Goal: Task Accomplishment & Management: Manage account settings

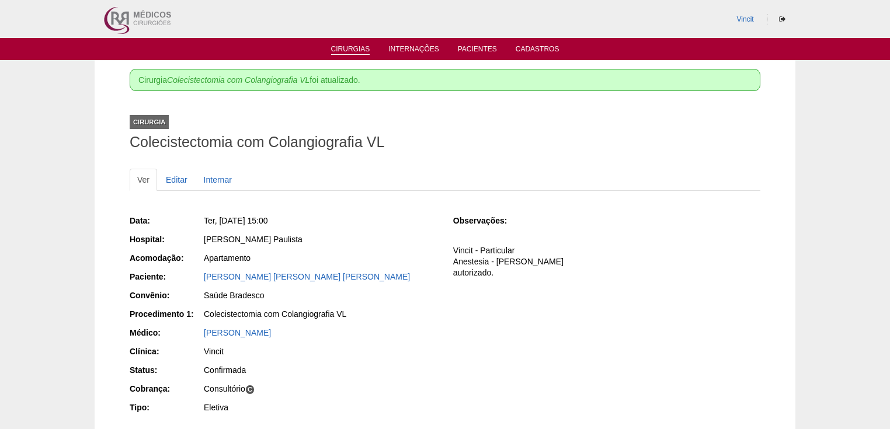
click at [345, 51] on link "Cirurgias" at bounding box center [350, 50] width 39 height 10
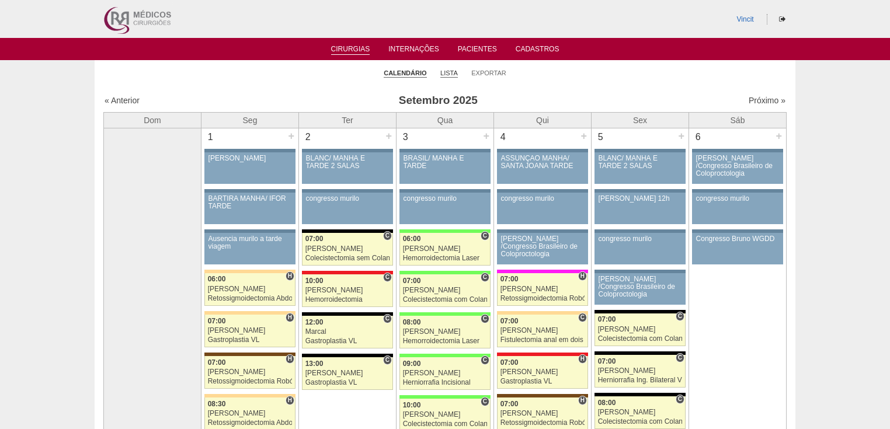
click at [451, 74] on link "Lista" at bounding box center [449, 73] width 18 height 9
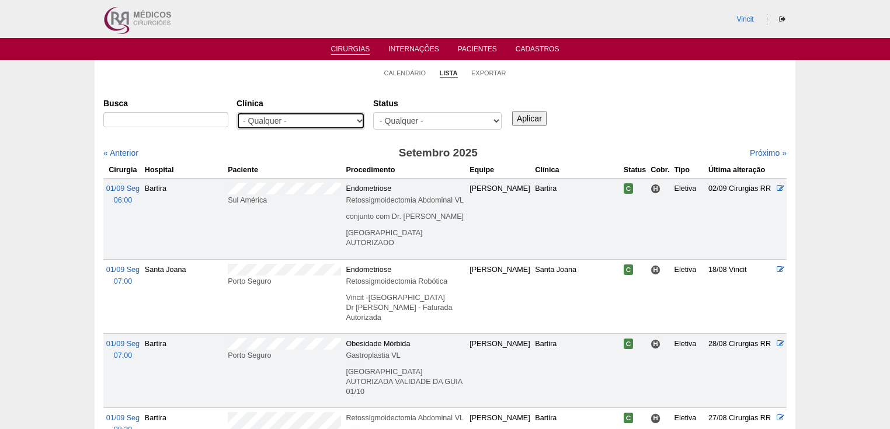
click at [358, 119] on select "- Qualquer - 6R Alphaville Assunção Bartira Brasil Christovão da Gama Cruz Azul…" at bounding box center [301, 121] width 128 height 18
select select "23"
click at [237, 112] on select "- Qualquer - 6R Alphaville Assunção Bartira Brasil Christovão da Gama Cruz Azul…" at bounding box center [301, 121] width 128 height 18
click at [530, 121] on input "Aplicar" at bounding box center [529, 118] width 34 height 15
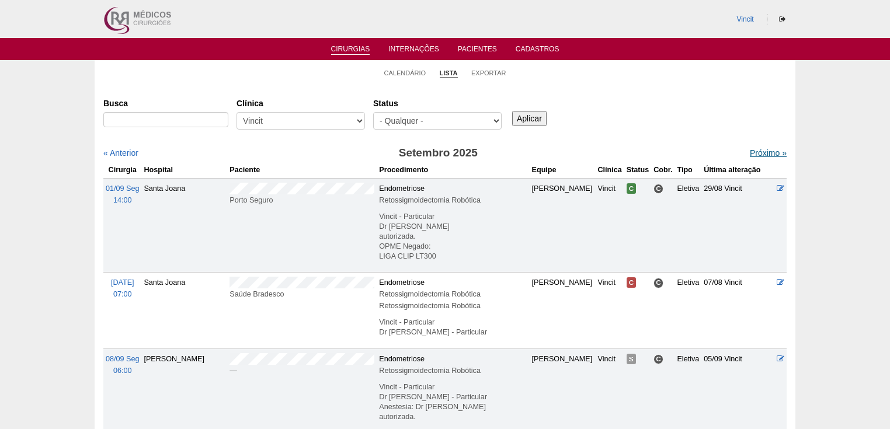
click at [752, 155] on link "Próximo »" at bounding box center [768, 152] width 37 height 9
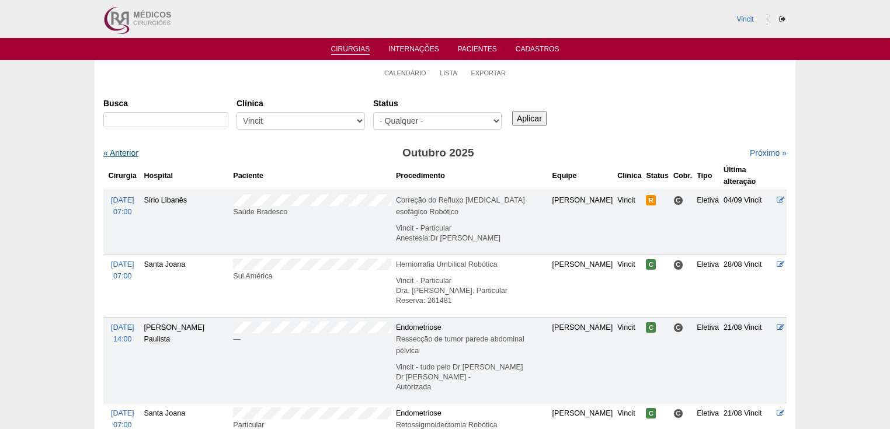
click at [133, 154] on link "« Anterior" at bounding box center [120, 152] width 35 height 9
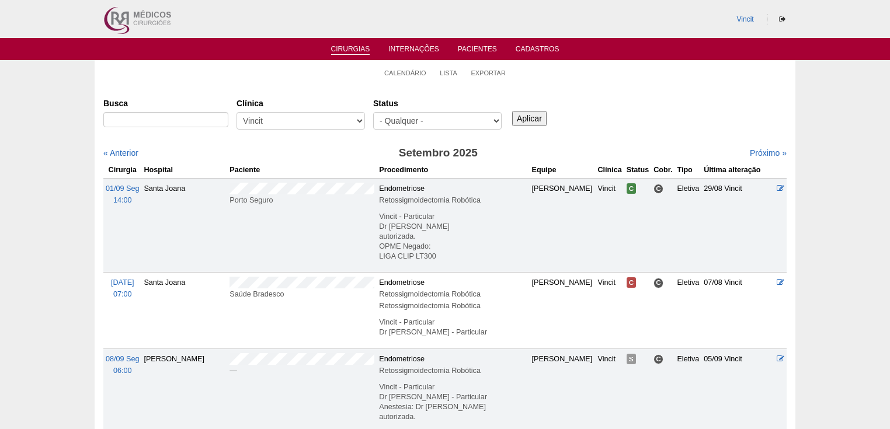
scroll to position [187, 0]
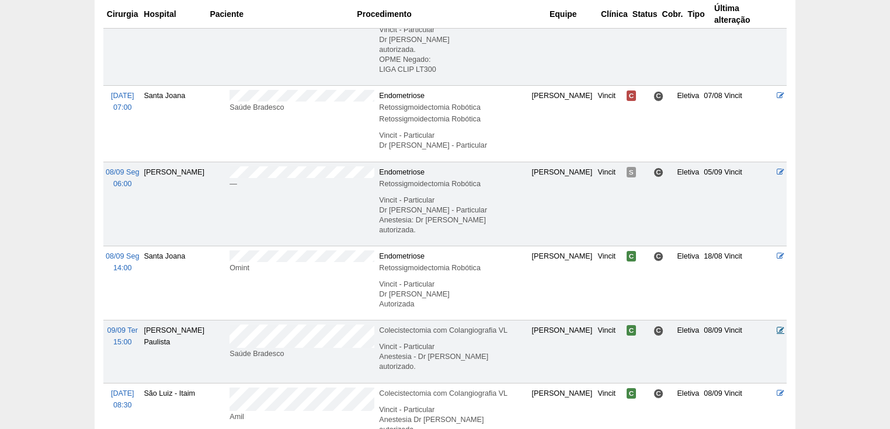
click at [779, 329] on icon at bounding box center [781, 330] width 8 height 8
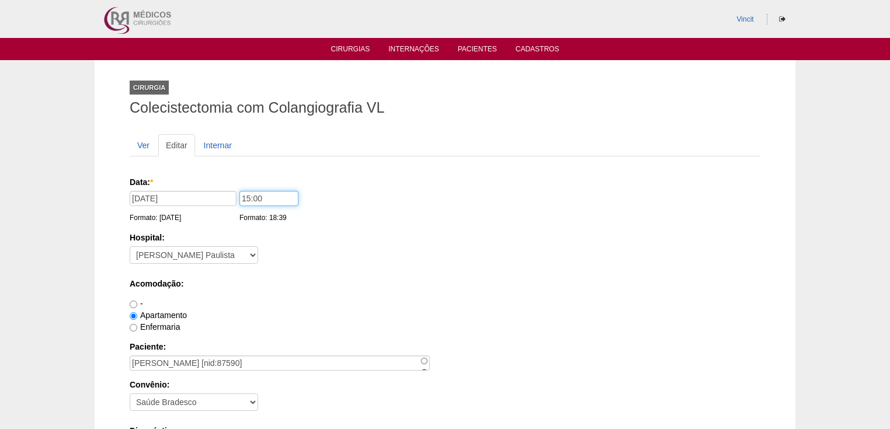
click at [249, 197] on input "15:00" at bounding box center [268, 198] width 59 height 15
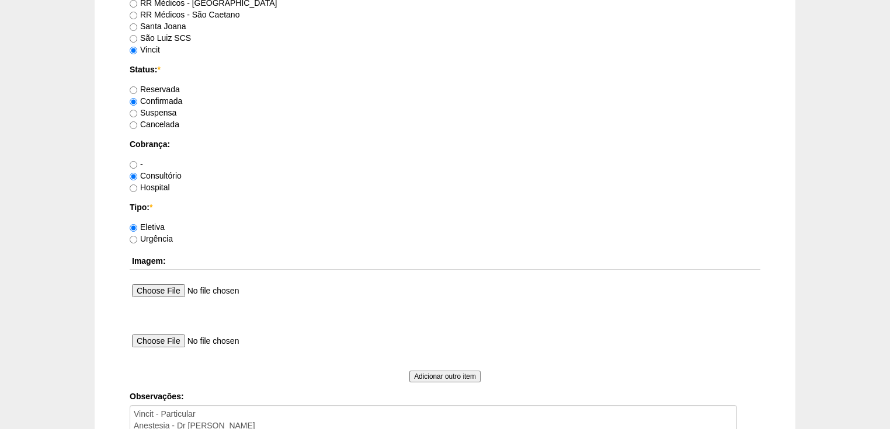
scroll to position [1073, 0]
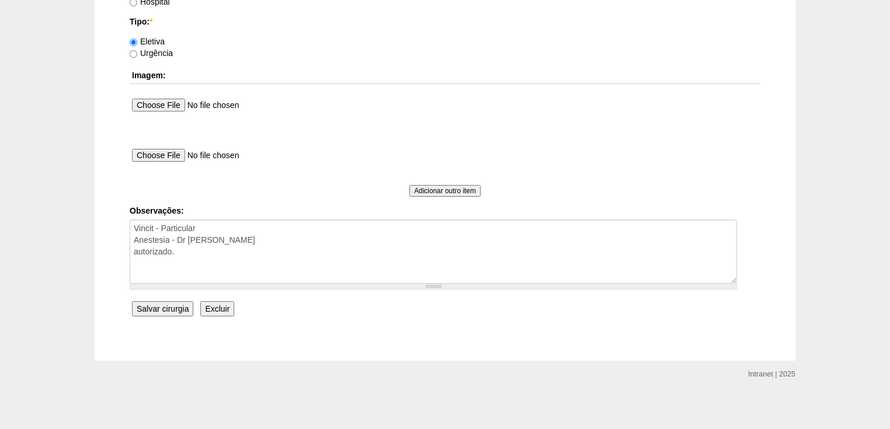
type input "16:00"
click at [166, 308] on input "Salvar cirurgia" at bounding box center [162, 308] width 61 height 15
